Goal: Transaction & Acquisition: Purchase product/service

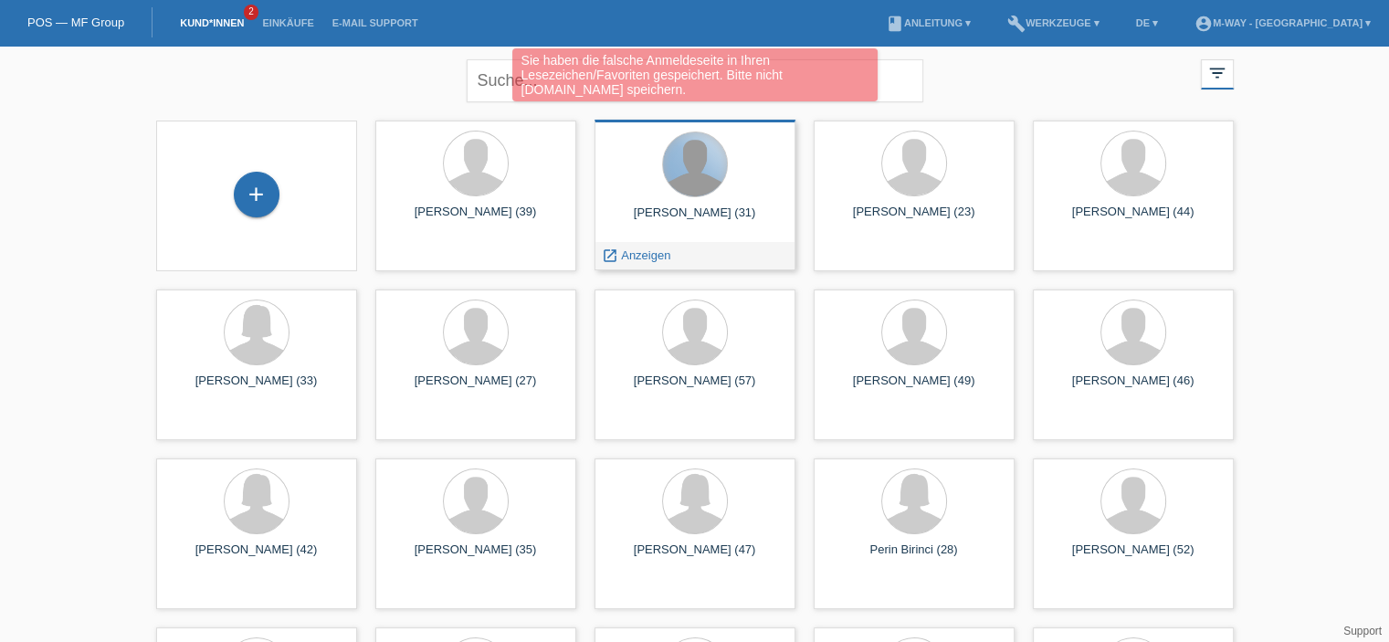
click at [677, 190] on div at bounding box center [695, 164] width 64 height 64
click at [678, 186] on div at bounding box center [695, 164] width 64 height 64
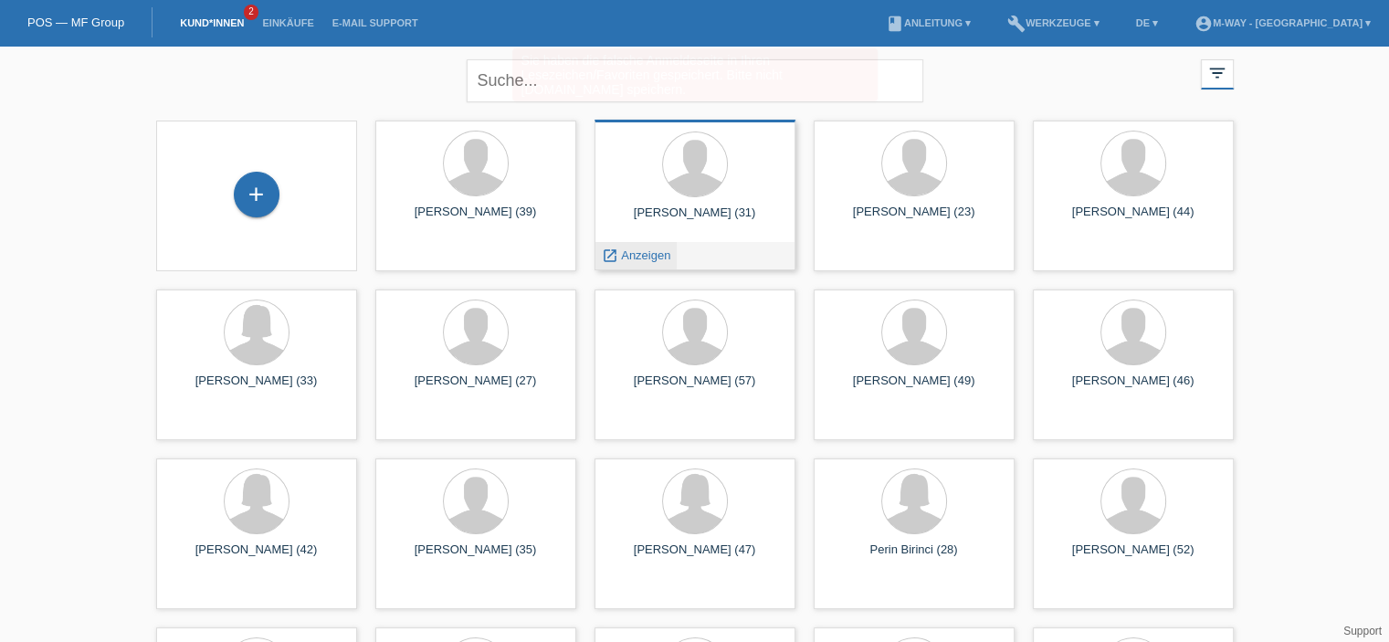
click at [654, 262] on span "Anzeigen" at bounding box center [645, 255] width 49 height 14
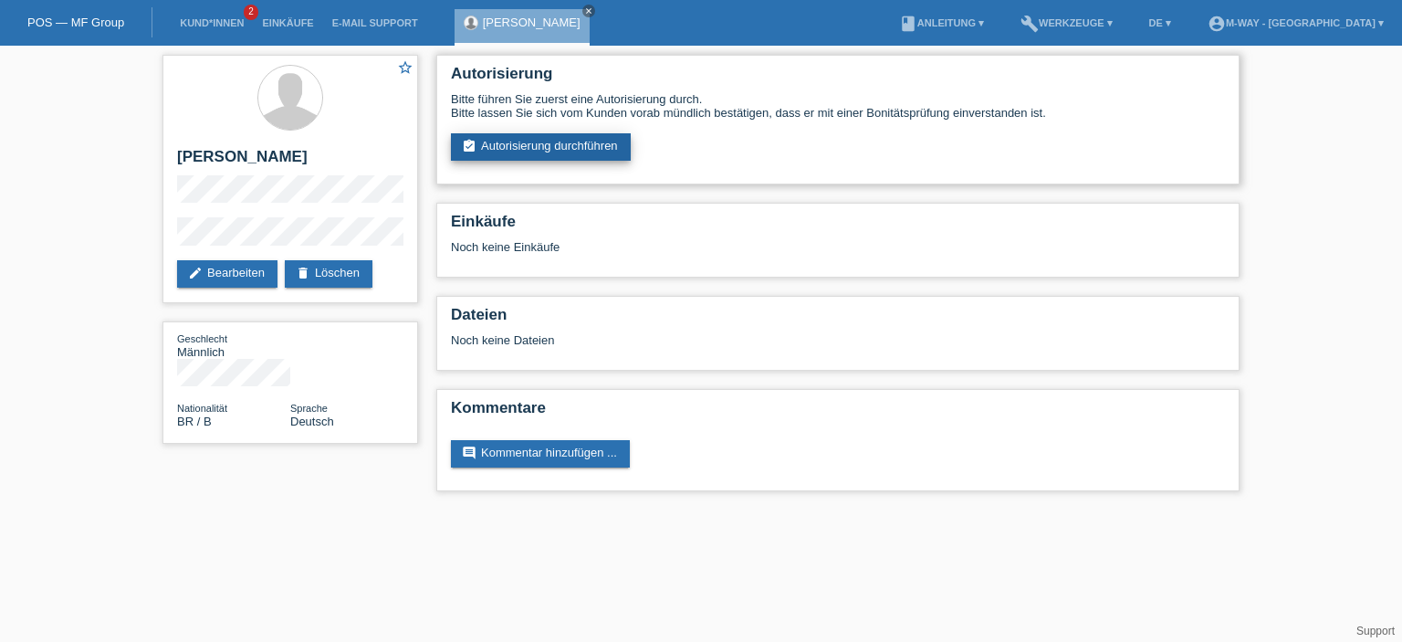
click at [598, 153] on link "assignment_turned_in Autorisierung durchführen" at bounding box center [541, 146] width 180 height 27
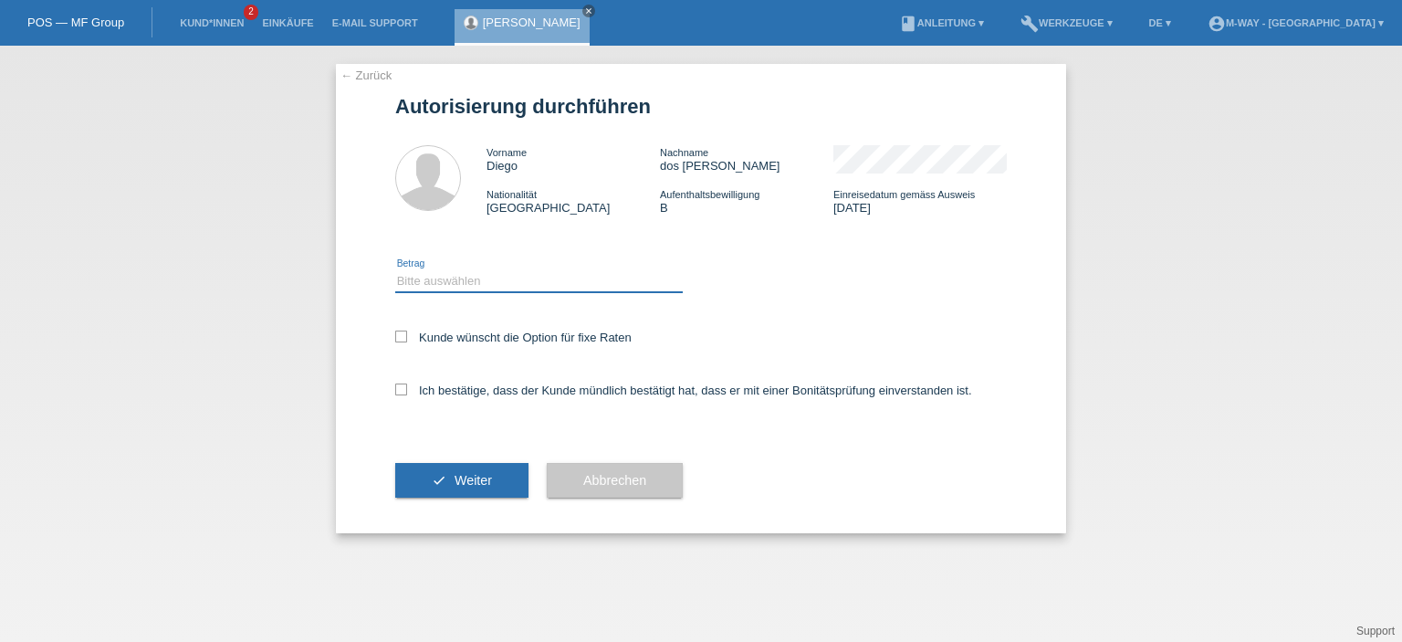
click at [446, 279] on select "Bitte auswählen CHF 1.00 - CHF 499.00 CHF 500.00 - CHF 1'999.00 CHF 2'000.00 - …" at bounding box center [539, 281] width 288 height 22
select select "3"
click at [395, 270] on select "Bitte auswählen CHF 1.00 - CHF 499.00 CHF 500.00 - CHF 1'999.00 CHF 2'000.00 - …" at bounding box center [539, 281] width 288 height 22
click at [402, 338] on icon at bounding box center [401, 337] width 12 height 12
click at [402, 338] on input "Kunde wünscht die Option für fixe Raten" at bounding box center [401, 337] width 12 height 12
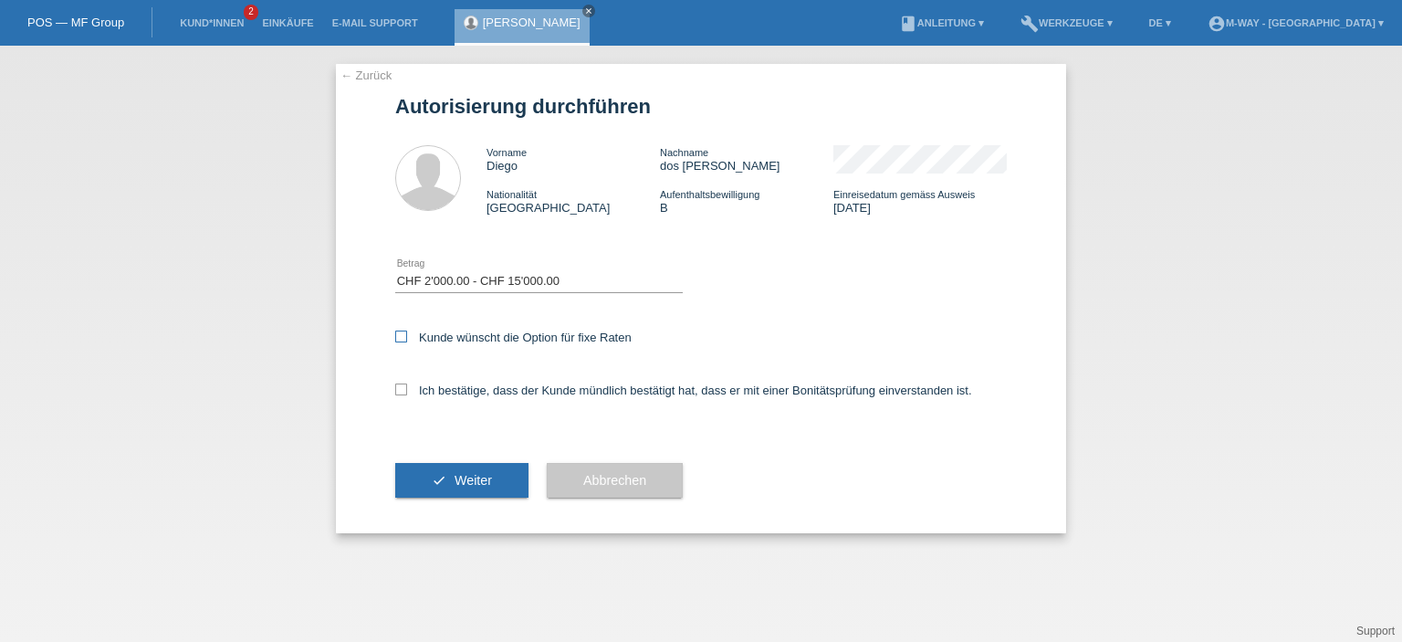
checkbox input "true"
click at [404, 387] on icon at bounding box center [401, 389] width 12 height 12
click at [404, 387] on input "Ich bestätige, dass der Kunde mündlich bestätigt hat, dass er mit einer Bonität…" at bounding box center [401, 389] width 12 height 12
checkbox input "true"
click at [434, 458] on div "check Weiter" at bounding box center [461, 480] width 133 height 106
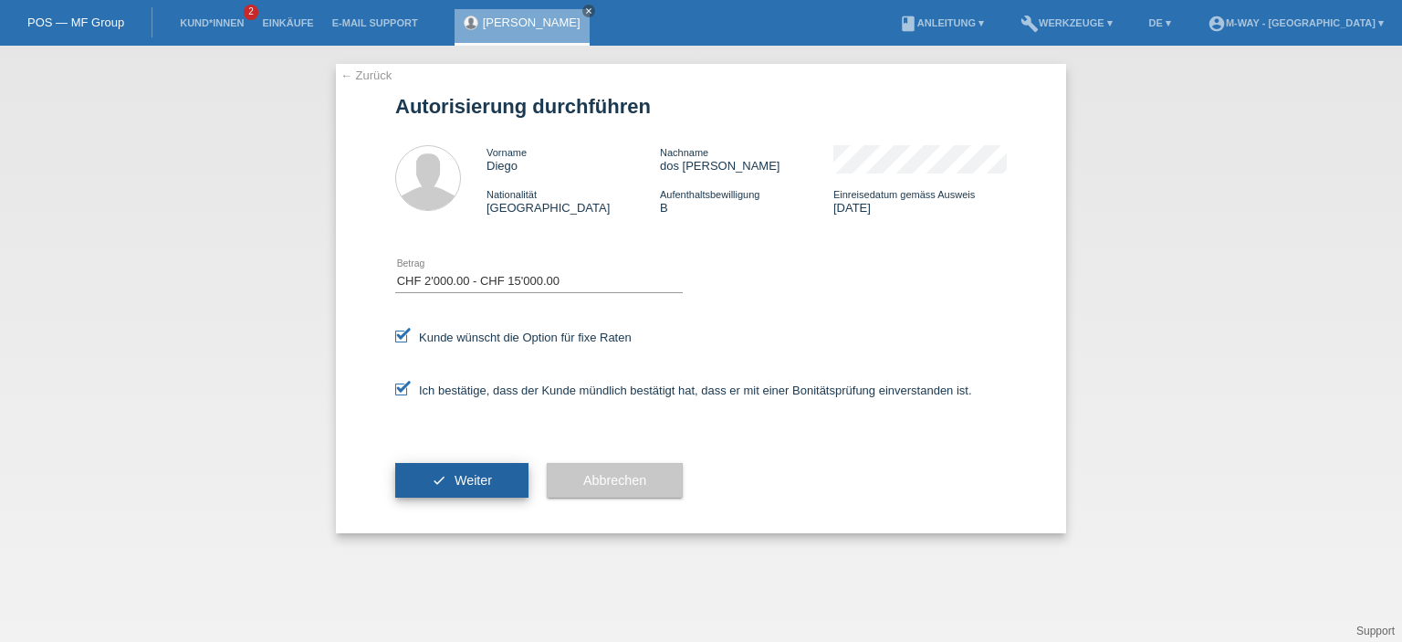
click at [435, 476] on icon "check" at bounding box center [439, 480] width 15 height 15
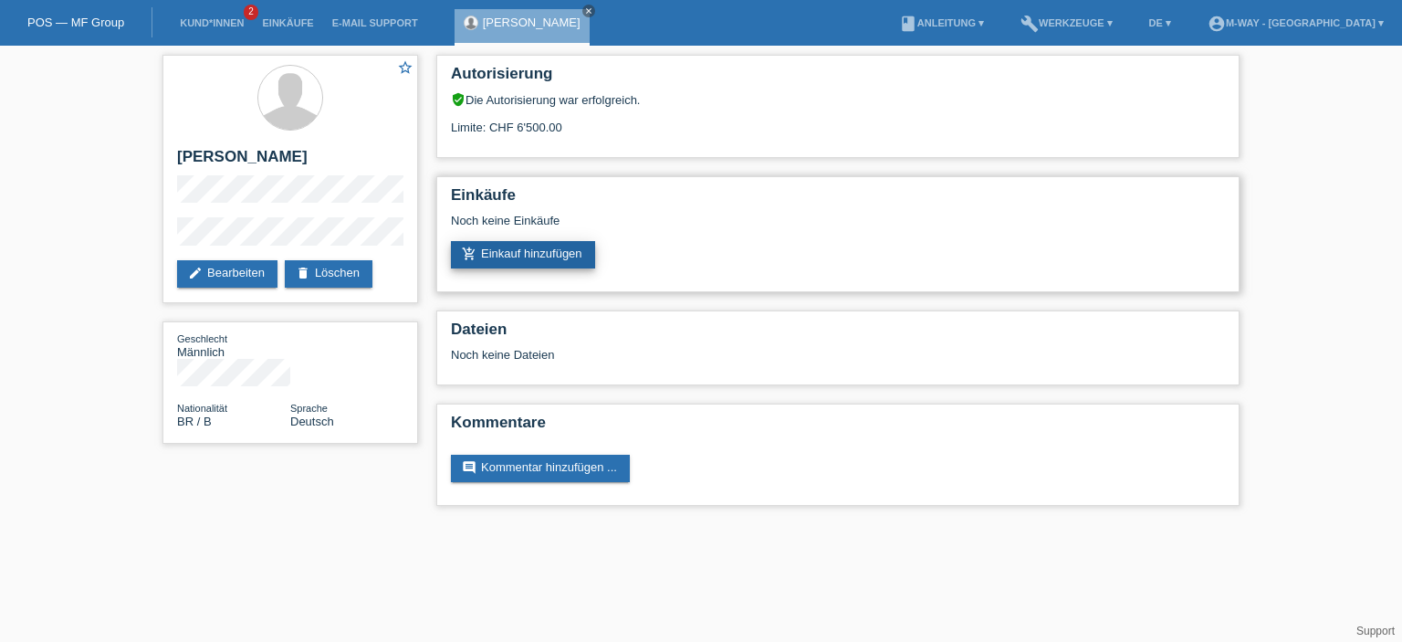
click at [542, 268] on link "add_shopping_cart Einkauf hinzufügen" at bounding box center [523, 254] width 144 height 27
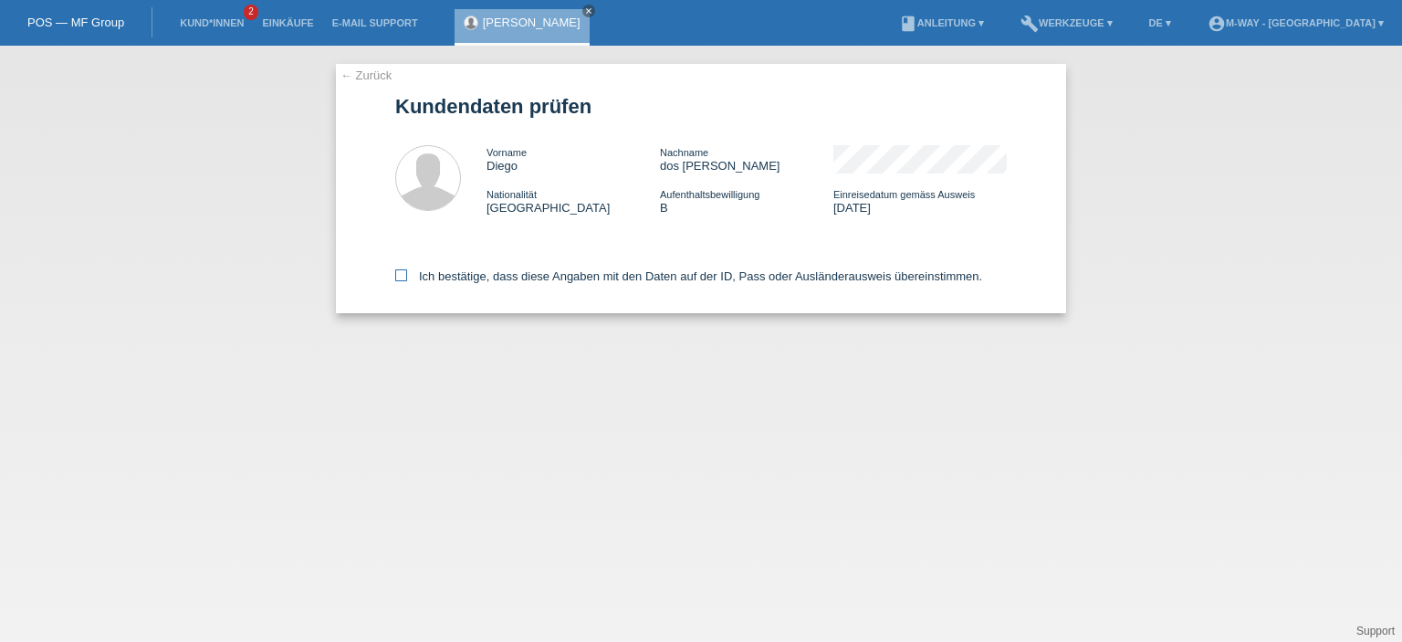
click at [399, 280] on icon at bounding box center [401, 275] width 12 height 12
click at [399, 280] on input "Ich bestätige, dass diese Angaben mit den Daten auf der ID, Pass oder Ausländer…" at bounding box center [401, 275] width 12 height 12
checkbox input "true"
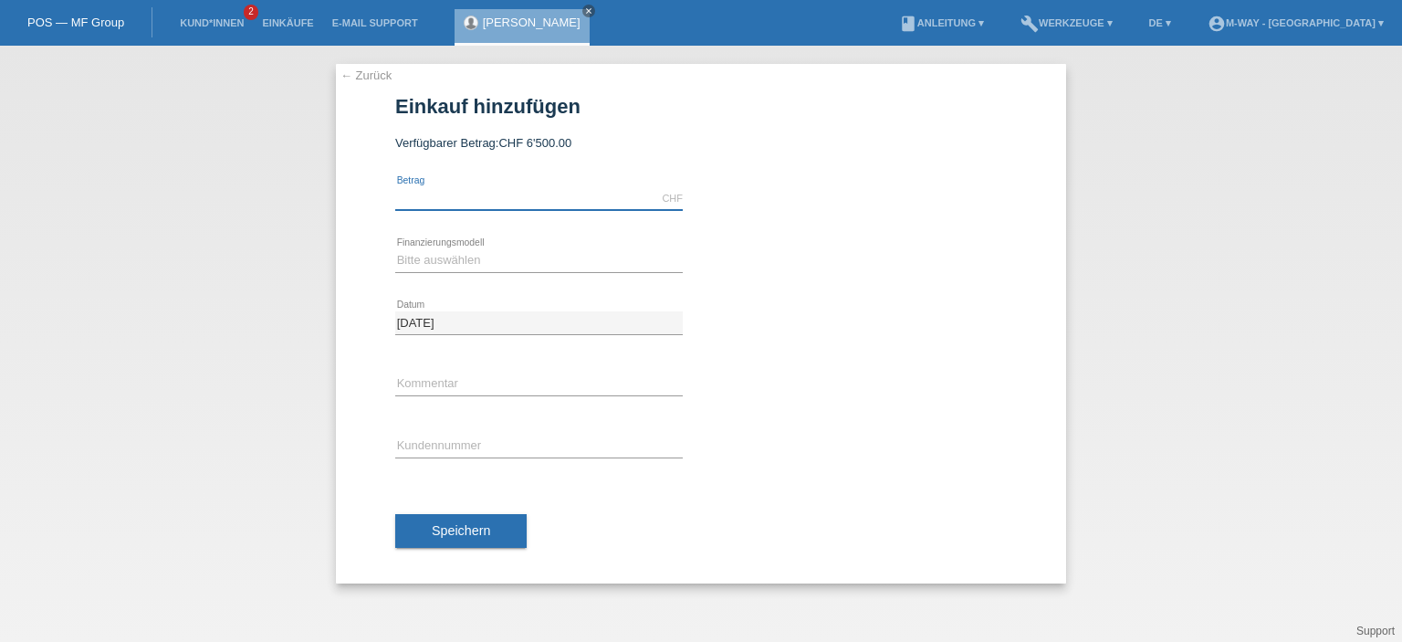
click at [457, 205] on input "text" at bounding box center [539, 198] width 288 height 23
type input "4988.30"
click at [453, 285] on div "Bitte auswählen Fixe Raten Kauf auf Rechnung mit Teilzahlungsoption error Finan…" at bounding box center [539, 261] width 288 height 62
click at [449, 264] on select "Bitte auswählen Fixe Raten Kauf auf Rechnung mit Teilzahlungsoption" at bounding box center [539, 260] width 288 height 22
select select "77"
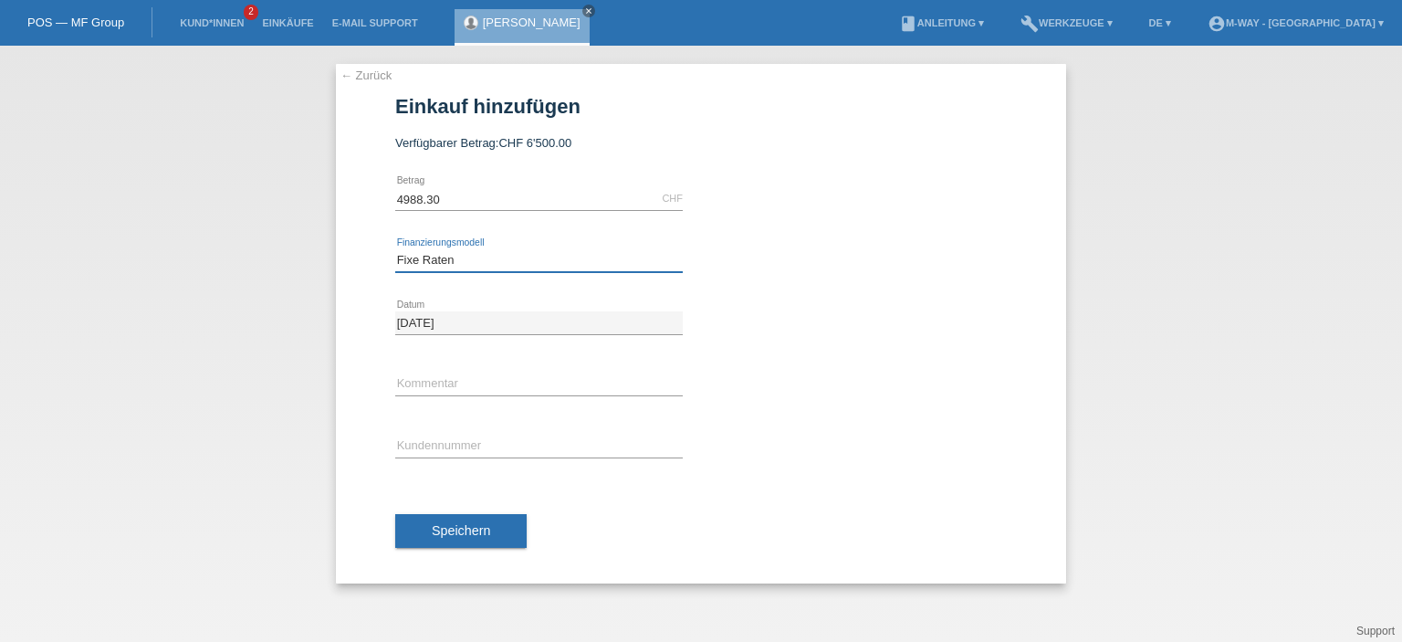
click at [395, 249] on select "Bitte auswählen Fixe Raten Kauf auf Rechnung mit Teilzahlungsoption" at bounding box center [539, 260] width 288 height 22
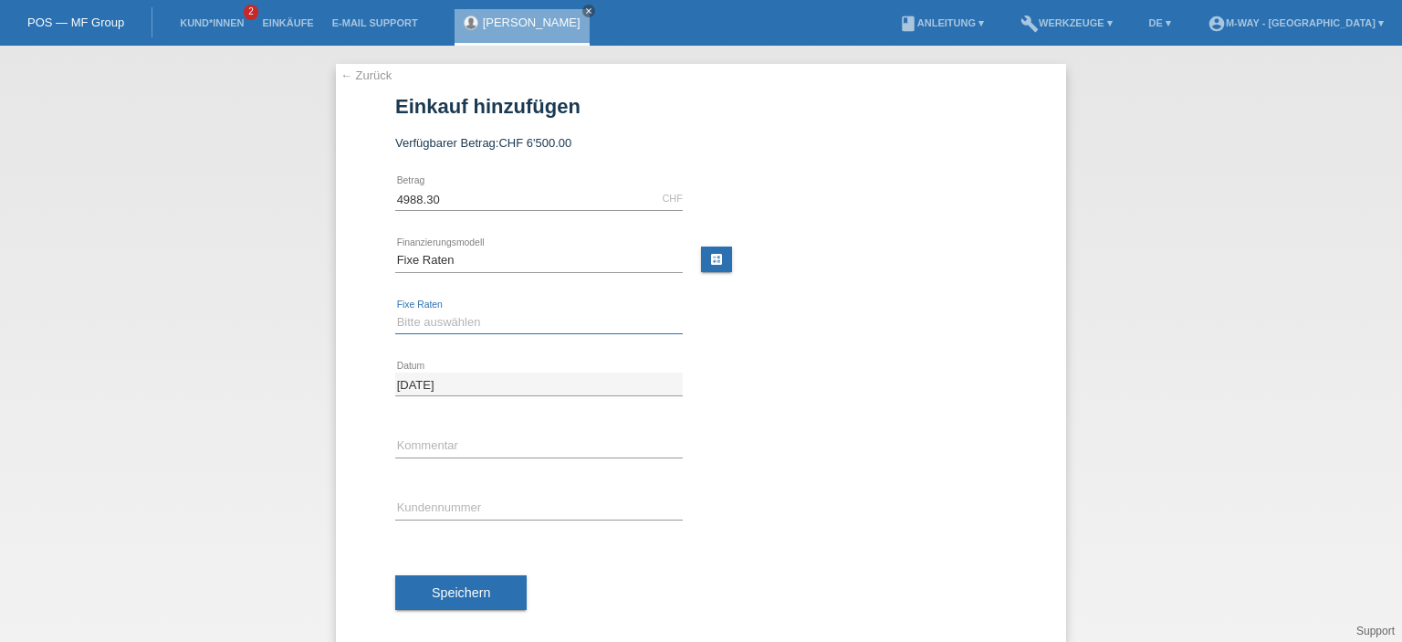
click at [470, 312] on select "Bitte auswählen 4 Raten 5 Raten 6 Raten 7 Raten 8 Raten 9 Raten 10 Raten 11 Rat…" at bounding box center [539, 322] width 288 height 22
select select "202"
click at [395, 311] on select "Bitte auswählen 4 Raten 5 Raten 6 Raten 7 Raten 8 Raten 9 Raten 10 Raten 11 Rat…" at bounding box center [539, 322] width 288 height 22
click at [453, 448] on input "text" at bounding box center [539, 446] width 288 height 23
type input "neues EBike"
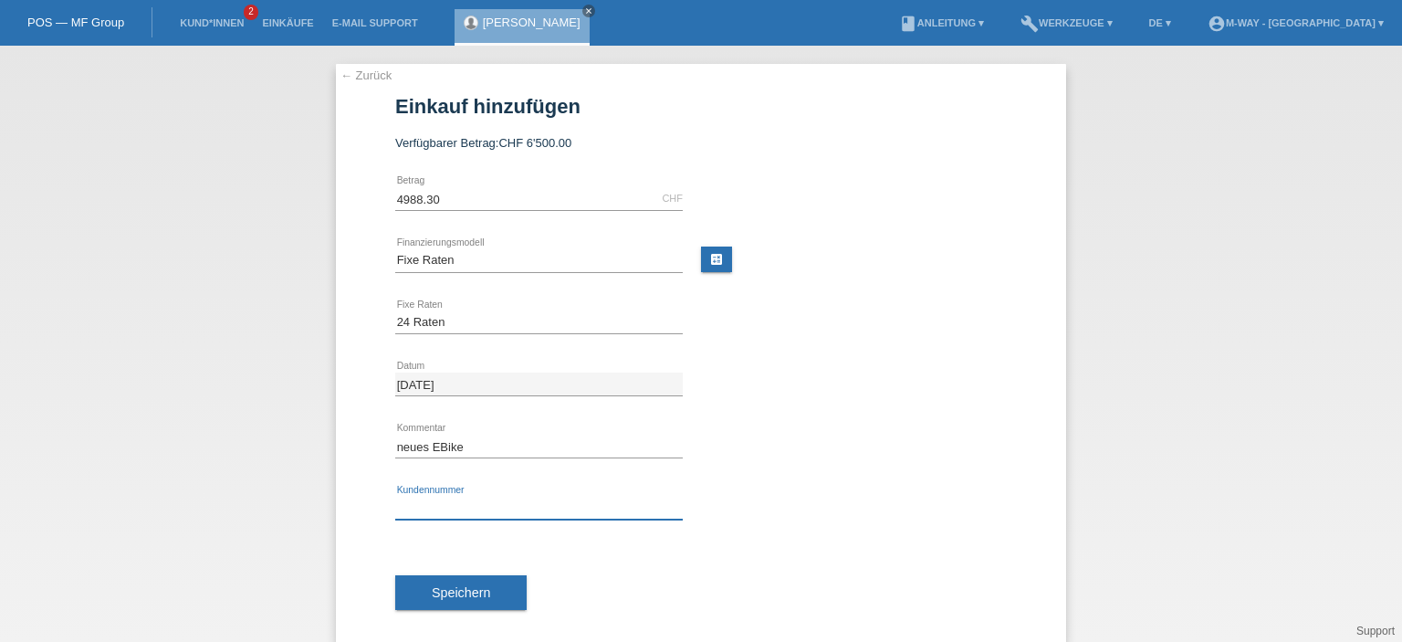
click at [428, 507] on input "text" at bounding box center [539, 508] width 288 height 23
type input "K027105"
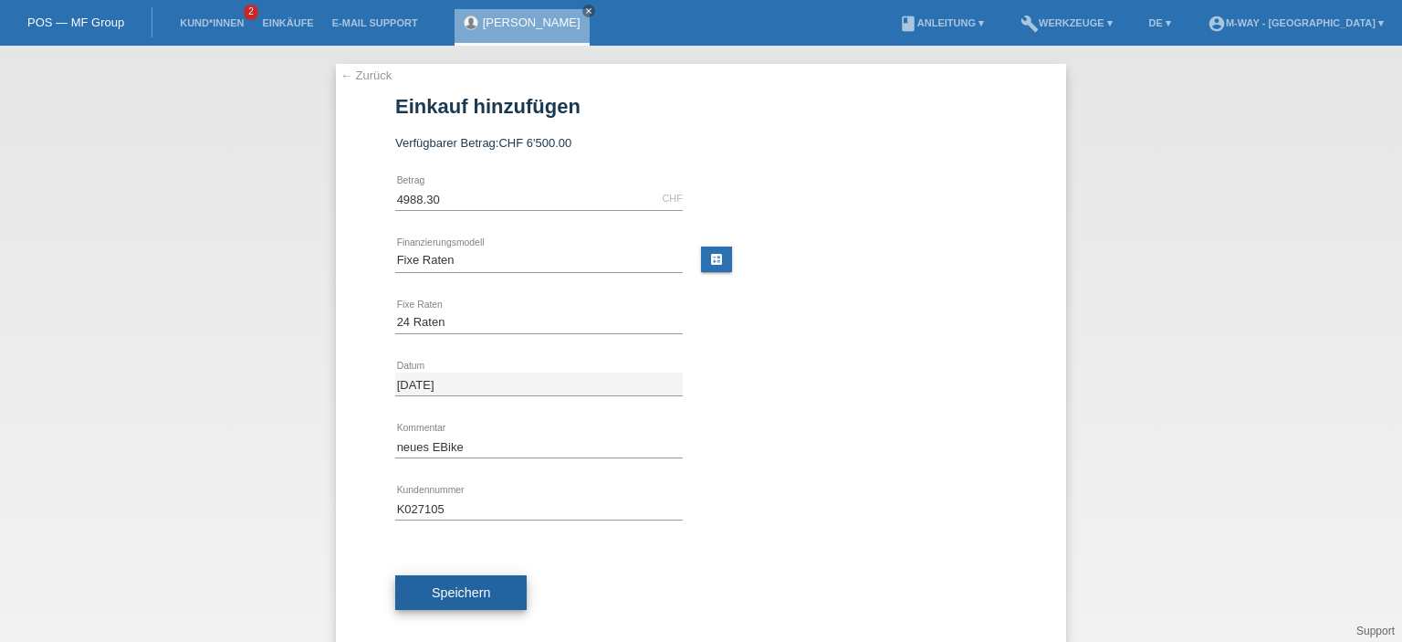
click at [431, 583] on button "Speichern" at bounding box center [460, 592] width 131 height 35
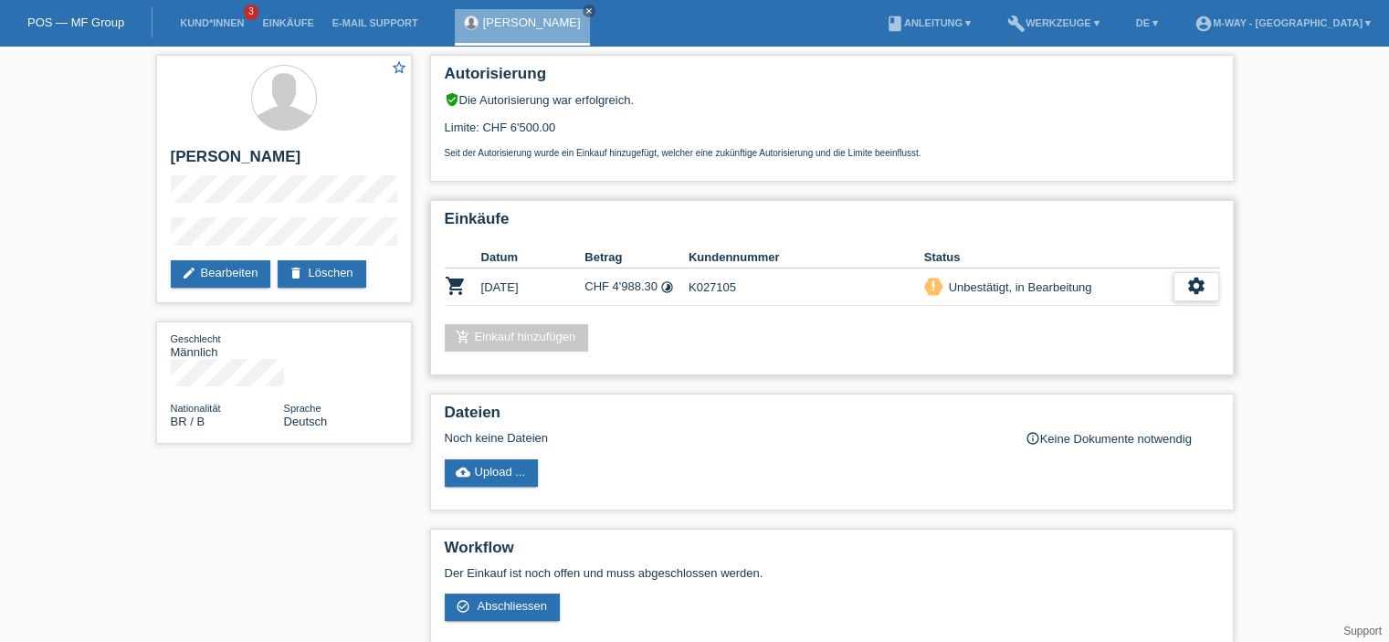
click at [1188, 296] on div "settings" at bounding box center [1196, 286] width 46 height 29
click at [1192, 279] on icon "settings" at bounding box center [1196, 286] width 20 height 20
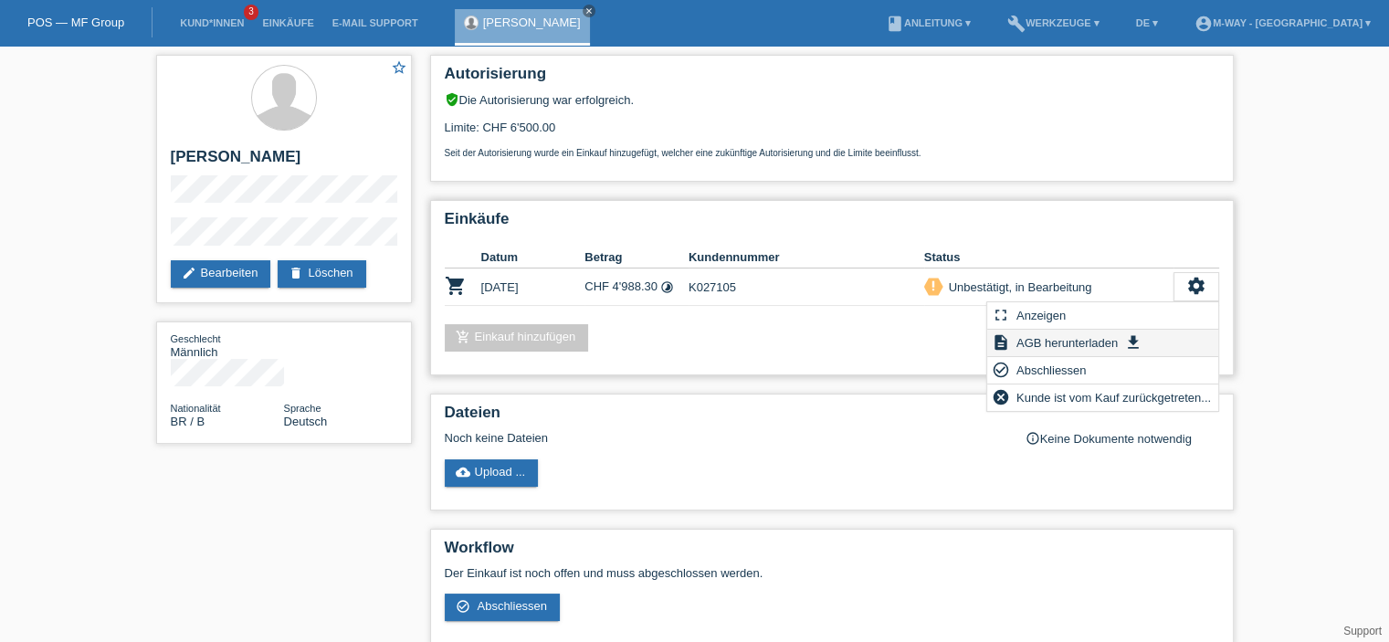
click at [1097, 341] on span "AGB herunterladen" at bounding box center [1066, 342] width 107 height 22
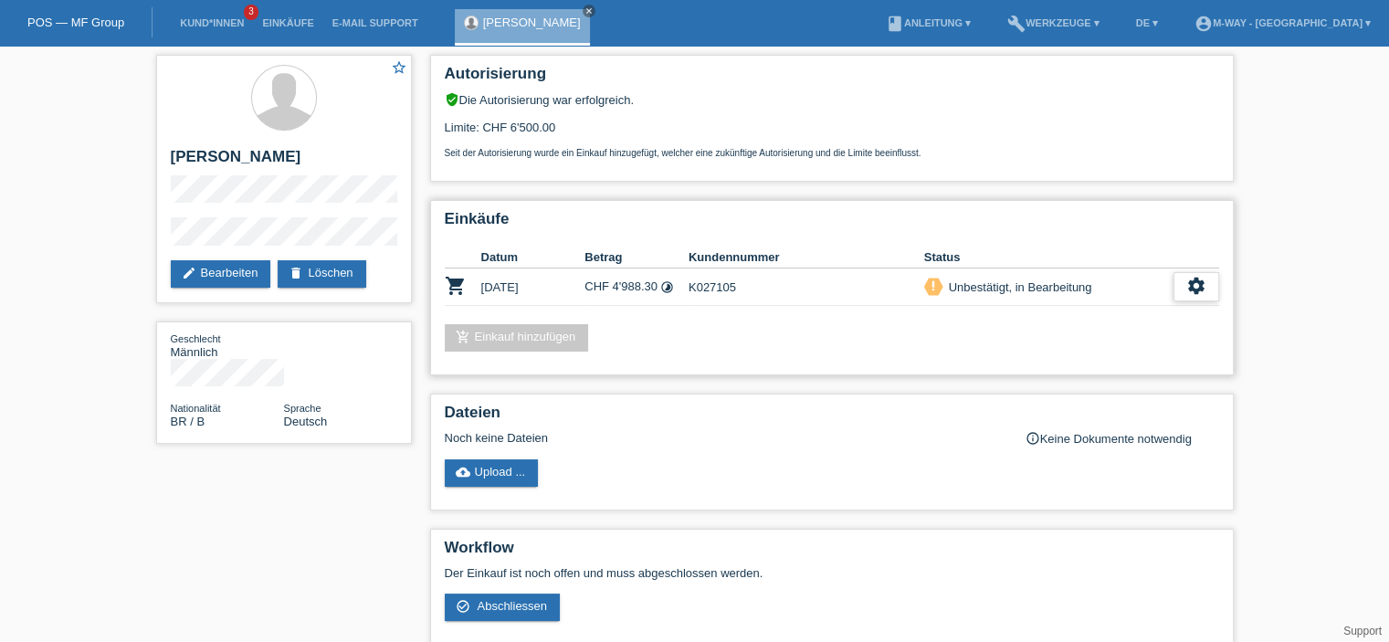
click at [1201, 287] on icon "settings" at bounding box center [1196, 286] width 20 height 20
click at [1082, 369] on span "Abschliessen" at bounding box center [1051, 370] width 76 height 22
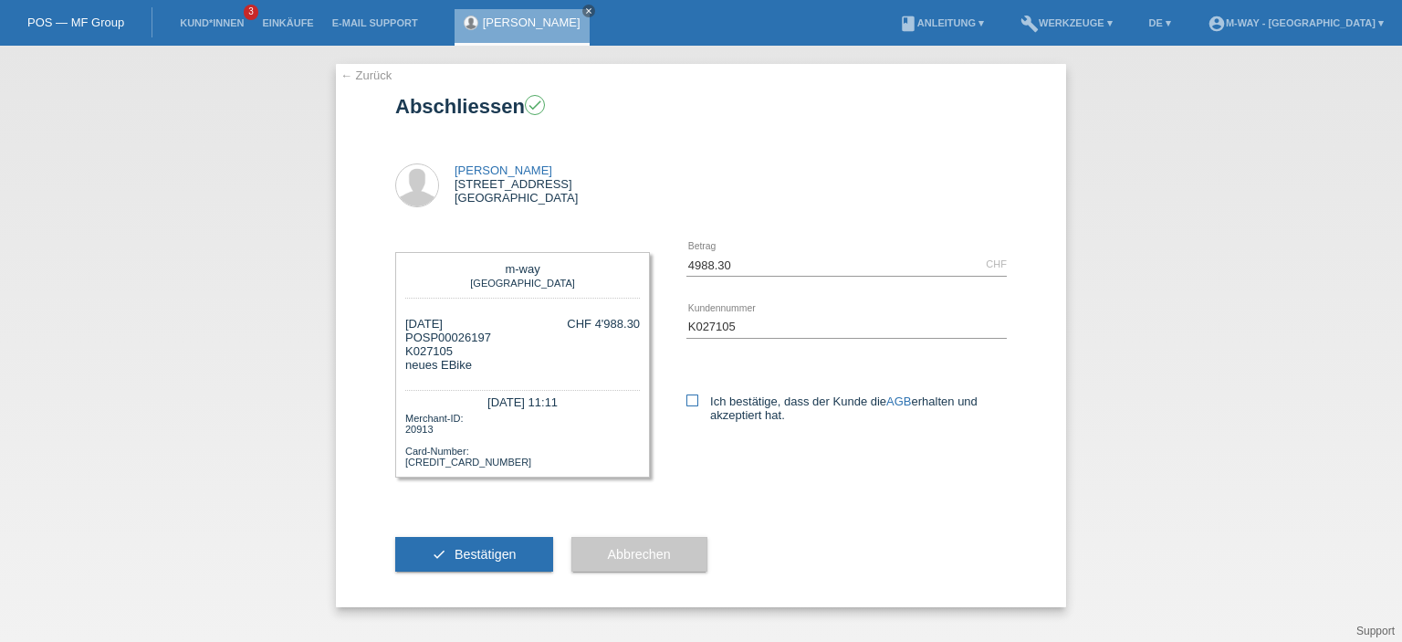
click at [687, 402] on icon at bounding box center [693, 400] width 12 height 12
click at [687, 402] on input "Ich bestätige, dass der Kunde die AGB erhalten und akzeptiert hat." at bounding box center [693, 400] width 12 height 12
checkbox input "true"
click at [511, 554] on span "Bestätigen" at bounding box center [486, 554] width 62 height 15
